Goal: Navigation & Orientation: Find specific page/section

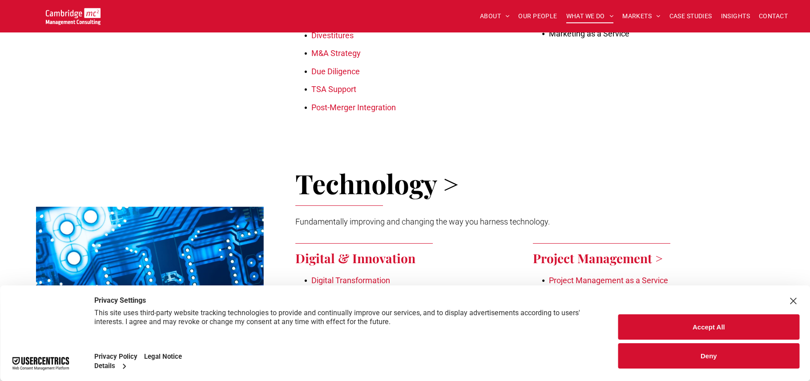
scroll to position [712, 0]
click at [702, 332] on button "Accept All" at bounding box center [708, 326] width 181 height 25
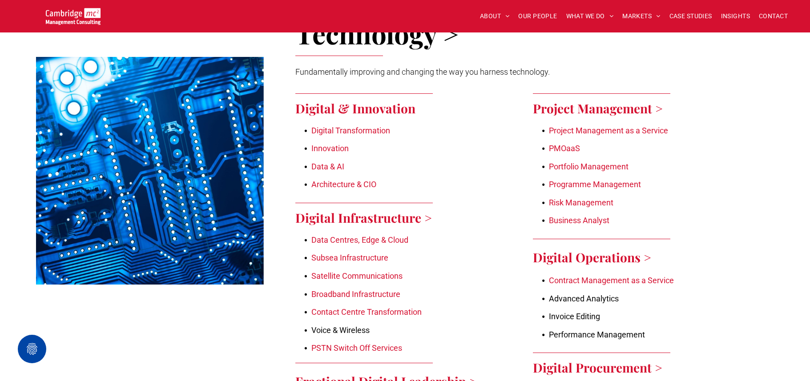
scroll to position [845, 0]
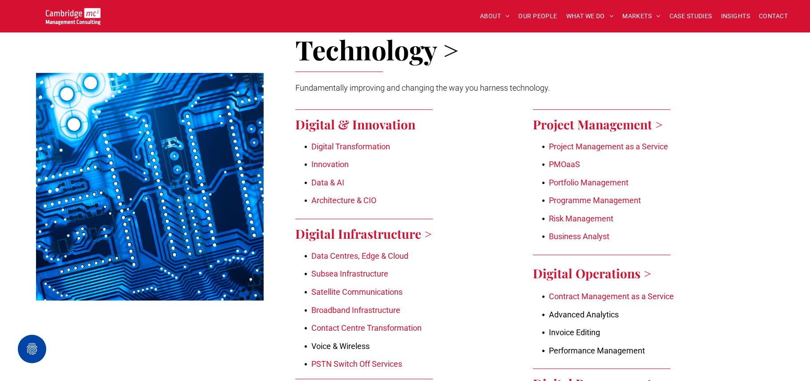
click at [341, 196] on link "Architecture & CIO" at bounding box center [343, 200] width 65 height 9
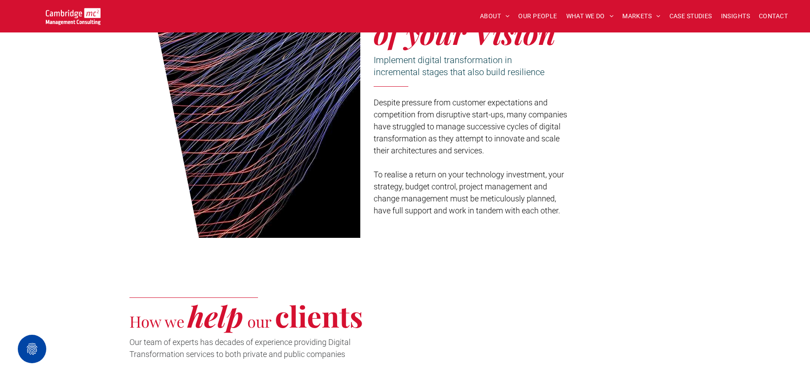
scroll to position [311, 0]
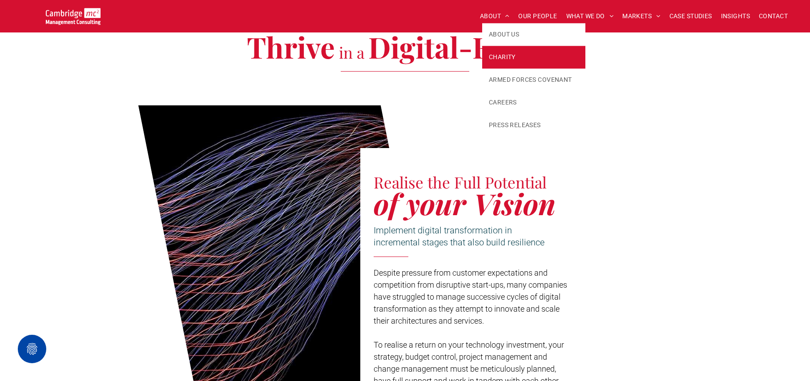
click at [527, 59] on link "CHARITY" at bounding box center [533, 57] width 103 height 23
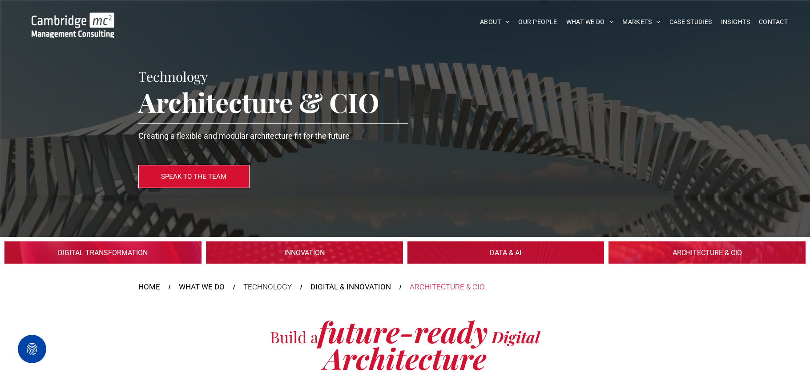
click at [80, 23] on img at bounding box center [73, 25] width 83 height 26
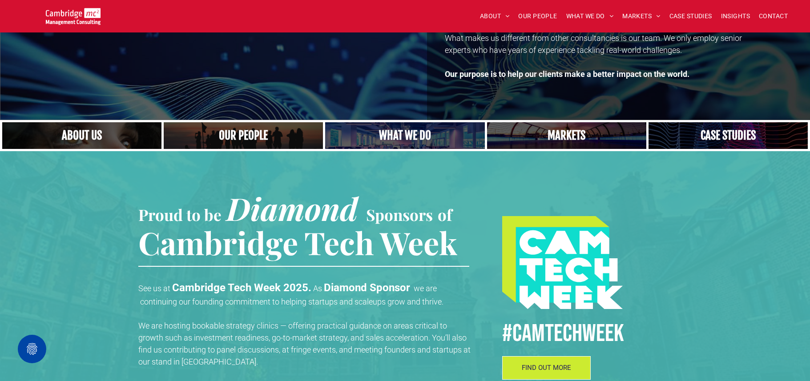
scroll to position [133, 0]
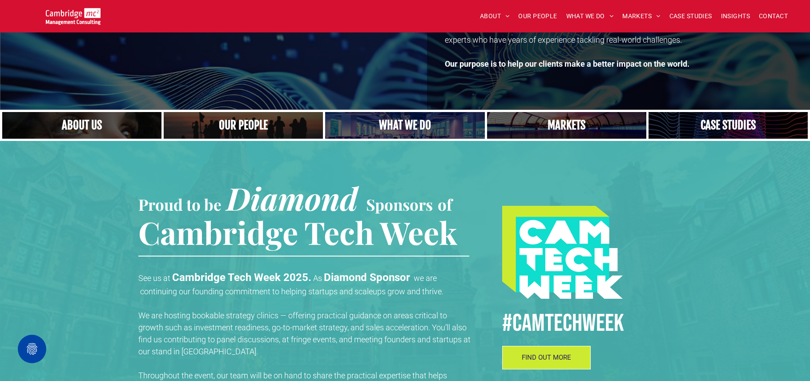
click at [247, 121] on link "A crowd in silhouette at sunset, on a rise or lookout point" at bounding box center [243, 125] width 169 height 28
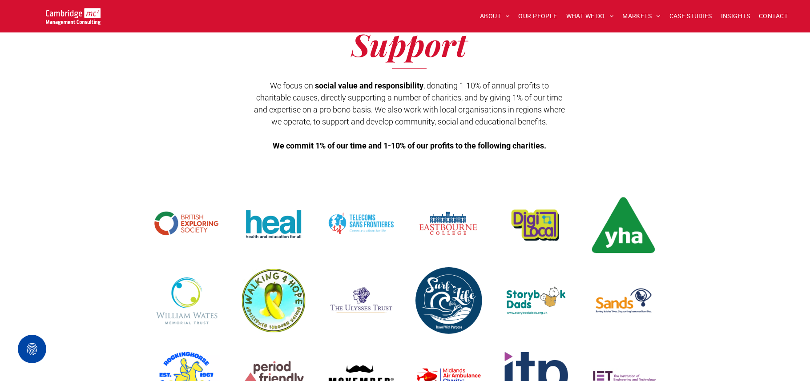
scroll to position [222, 0]
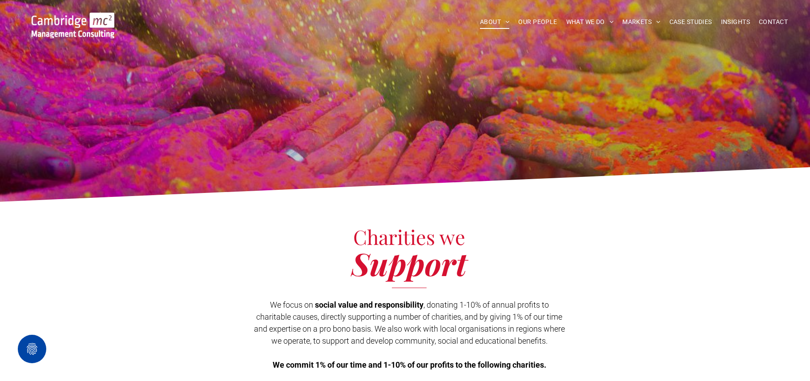
scroll to position [222, 0]
